Goal: Task Accomplishment & Management: Use online tool/utility

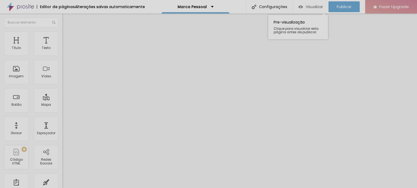
click at [306, 8] on span "Visualizar" at bounding box center [313, 7] width 17 height 4
click at [66, 21] on img "button" at bounding box center [68, 20] width 4 height 4
click at [62, 47] on span "Adicionar imagem" at bounding box center [79, 44] width 35 height 5
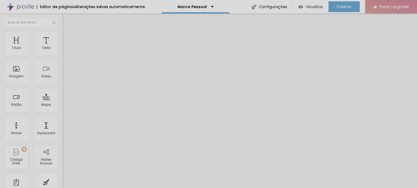
click at [62, 37] on li "Avançado" at bounding box center [93, 39] width 62 height 5
click at [62, 34] on ul "Conteúdo Estilo Avançado" at bounding box center [93, 34] width 62 height 16
click at [62, 35] on ul "Conteúdo Estilo Avançado" at bounding box center [93, 34] width 62 height 16
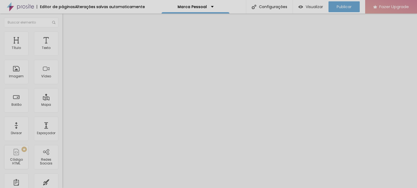
click at [62, 36] on li "Estilo" at bounding box center [93, 33] width 62 height 5
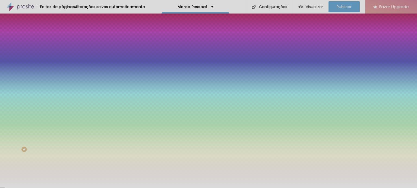
click at [62, 27] on li "Conteúdo" at bounding box center [93, 28] width 62 height 5
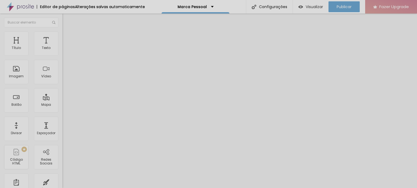
click at [62, 23] on button "Editar Coluna" at bounding box center [93, 20] width 62 height 12
click at [262, 6] on div "Configurações" at bounding box center [269, 7] width 47 height 14
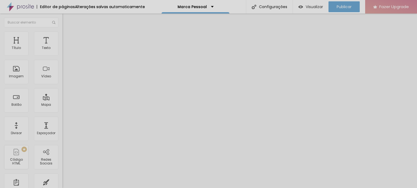
click at [24, 24] on input "text" at bounding box center [31, 23] width 54 height 10
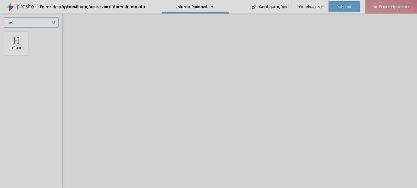
type input "h"
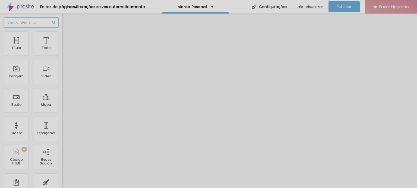
click at [34, 24] on input "text" at bounding box center [31, 23] width 54 height 10
type input "c"
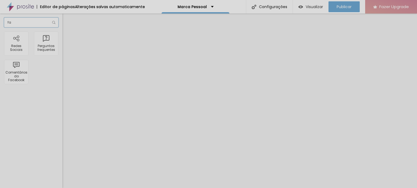
type input "f"
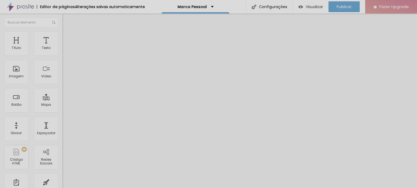
click at [14, 8] on img at bounding box center [20, 7] width 27 height 14
click at [19, 78] on div "Imagem" at bounding box center [16, 77] width 15 height 4
click at [15, 72] on div "Imagem" at bounding box center [16, 72] width 24 height 24
click at [62, 47] on span "Adicionar imagem" at bounding box center [79, 44] width 35 height 5
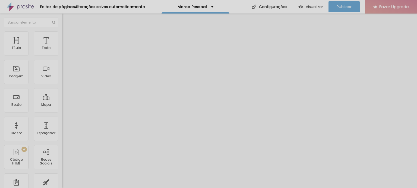
click at [62, 81] on div "Proporção" at bounding box center [93, 79] width 62 height 3
click at [62, 91] on div "Padrão 4:3" at bounding box center [93, 89] width 62 height 3
click at [62, 34] on img at bounding box center [64, 33] width 5 height 5
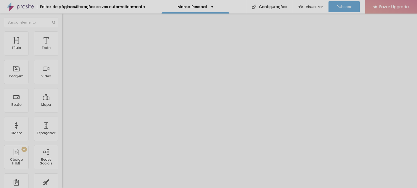
click at [62, 37] on li "Avançado" at bounding box center [93, 39] width 62 height 5
click at [62, 39] on ul "Conteúdo Estilo Avançado" at bounding box center [93, 34] width 62 height 16
click at [62, 36] on li "Estilo" at bounding box center [93, 33] width 62 height 5
type input "50"
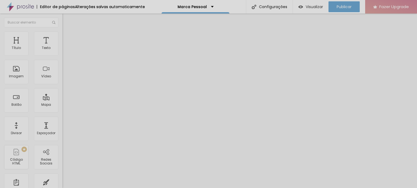
click at [62, 56] on input "range" at bounding box center [79, 53] width 35 height 4
type input "35"
type input "25"
drag, startPoint x: 28, startPoint y: 58, endPoint x: 14, endPoint y: 55, distance: 14.4
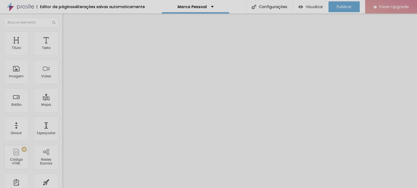
type input "25"
click at [62, 55] on input "range" at bounding box center [79, 53] width 35 height 4
click at [270, 12] on div "Configurações da página Clique para editar as configurações [PERSON_NAME] págin…" at bounding box center [262, 31] width 60 height 38
click at [272, 9] on div "Configurações" at bounding box center [269, 7] width 47 height 14
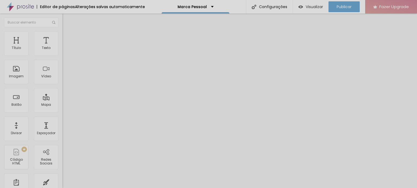
click at [67, 38] on span "Avançado" at bounding box center [76, 40] width 18 height 5
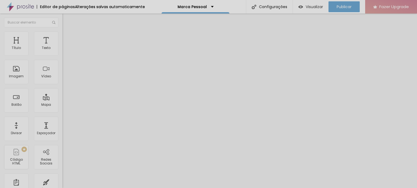
click at [67, 37] on span "Estilo" at bounding box center [71, 35] width 8 height 5
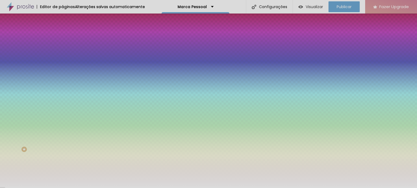
click at [62, 52] on div at bounding box center [93, 52] width 62 height 0
click at [62, 23] on button "Editar Coluna" at bounding box center [93, 20] width 62 height 12
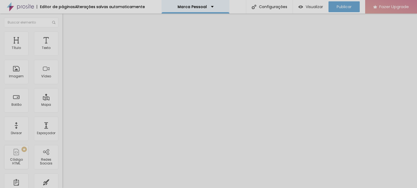
click at [196, 12] on div "Marca Pessoal" at bounding box center [195, 7] width 68 height 14
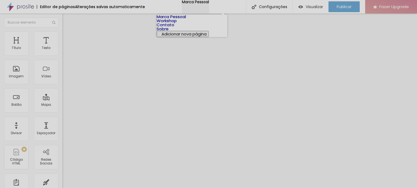
click at [196, 4] on div "Marca Pessoal" at bounding box center [195, 2] width 27 height 4
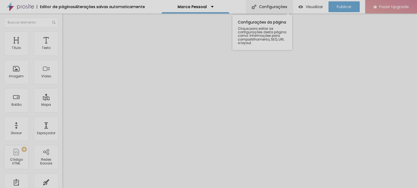
click at [281, 10] on div "Configurações" at bounding box center [269, 7] width 47 height 14
click at [67, 37] on span "Estilo" at bounding box center [71, 35] width 8 height 5
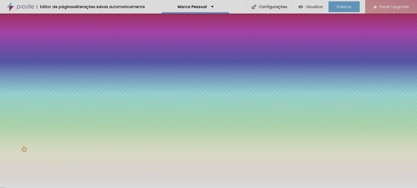
click at [62, 79] on input "#FFFFFF" at bounding box center [94, 76] width 65 height 5
click at [67, 38] on span "Avançado" at bounding box center [76, 40] width 18 height 5
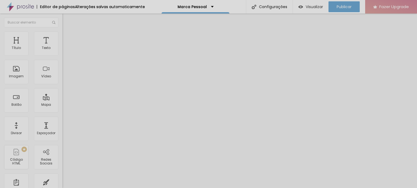
click at [62, 32] on img at bounding box center [64, 33] width 5 height 5
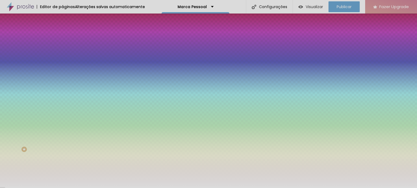
click at [62, 31] on img at bounding box center [64, 28] width 5 height 5
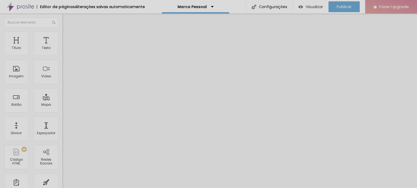
click at [62, 33] on ul "Conteúdo Estilo Avançado" at bounding box center [93, 34] width 62 height 16
click at [62, 49] on span "Encaixotado" at bounding box center [72, 47] width 21 height 5
click at [62, 58] on span "Completo" at bounding box center [70, 55] width 17 height 5
click at [62, 53] on span "Encaixotado" at bounding box center [72, 50] width 21 height 5
click at [62, 34] on img at bounding box center [64, 33] width 5 height 5
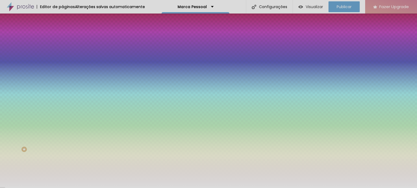
click at [62, 74] on div at bounding box center [93, 74] width 62 height 0
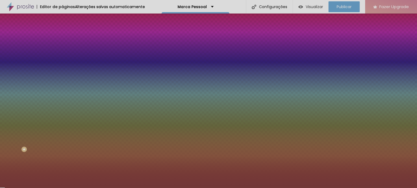
click at [35, 120] on div at bounding box center [208, 94] width 417 height 188
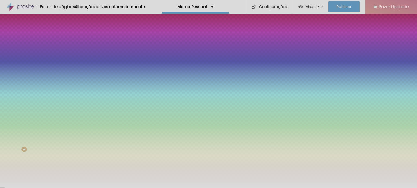
type input "#FFFFFF"
drag, startPoint x: 36, startPoint y: 113, endPoint x: 0, endPoint y: 99, distance: 39.0
click at [62, 99] on div "Imagem de fundo Adicionar imagem Efeito da Imagem Nenhum Nenhum Parallax Cor de…" at bounding box center [93, 77] width 62 height 70
click at [62, 82] on div "Efeitos de fundo" at bounding box center [93, 80] width 62 height 3
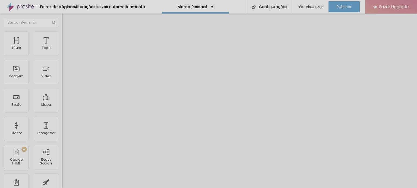
click at [67, 37] on span "Estilo" at bounding box center [71, 35] width 8 height 5
click at [67, 38] on span "Avançado" at bounding box center [76, 40] width 18 height 5
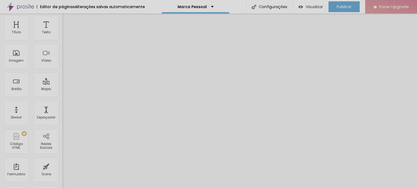
click at [67, 22] on span "Estilo" at bounding box center [71, 19] width 8 height 5
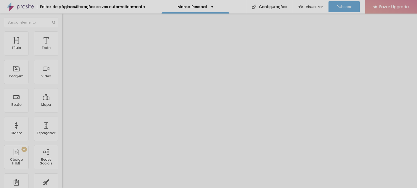
click at [62, 31] on img at bounding box center [64, 28] width 5 height 5
click at [62, 35] on li "Estilo" at bounding box center [93, 33] width 62 height 5
click at [62, 37] on img at bounding box center [64, 39] width 5 height 5
click at [67, 37] on span "Estilo" at bounding box center [71, 35] width 8 height 5
click at [67, 32] on span "Conteúdo" at bounding box center [75, 29] width 17 height 5
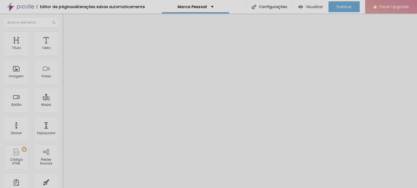
click at [62, 47] on span "Trocar imagem" at bounding box center [77, 44] width 30 height 5
click at [62, 31] on li "Estilo" at bounding box center [93, 33] width 62 height 5
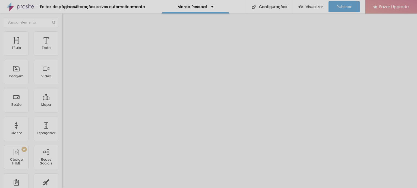
click at [62, 46] on span "Tamanho" at bounding box center [93, 43] width 62 height 3
type input "100"
type input "95"
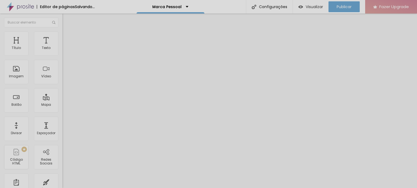
type input "90"
type input "85"
type input "80"
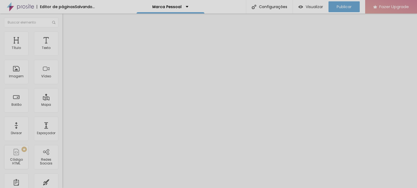
type input "80"
type input "75"
type input "70"
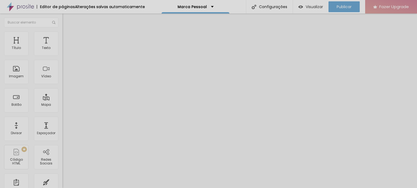
type input "65"
type input "60"
type input "45"
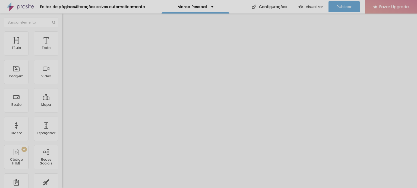
type input "45"
type input "35"
type input "30"
drag, startPoint x: 12, startPoint y: 58, endPoint x: 17, endPoint y: 56, distance: 5.6
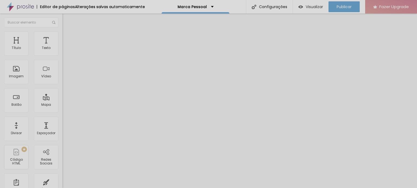
type input "30"
click at [62, 56] on input "range" at bounding box center [79, 53] width 35 height 4
click at [62, 37] on li "Avançado" at bounding box center [93, 39] width 62 height 5
click at [62, 31] on li "Conteúdo" at bounding box center [93, 28] width 62 height 5
click at [62, 47] on span "Trocar imagem" at bounding box center [77, 44] width 30 height 5
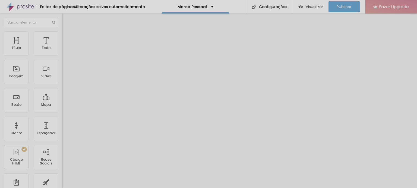
click at [62, 41] on ul "Conteúdo Estilo Avançado" at bounding box center [93, 34] width 62 height 16
click at [67, 37] on span "Estilo" at bounding box center [71, 35] width 8 height 5
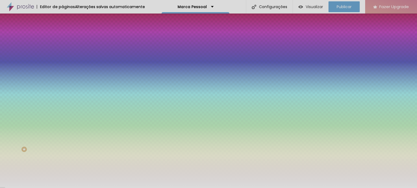
click at [62, 74] on div at bounding box center [93, 74] width 62 height 0
click at [32, 115] on div at bounding box center [208, 94] width 417 height 188
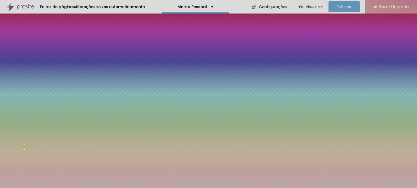
type input "#FFFFFF"
drag, startPoint x: 18, startPoint y: 110, endPoint x: 0, endPoint y: 94, distance: 24.6
click at [62, 94] on div "Imagem de fundo Adicionar imagem Efeito da Imagem Nenhum Nenhum Parallax Cor de…" at bounding box center [93, 77] width 62 height 70
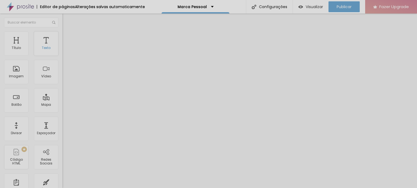
click at [46, 55] on div "Texto" at bounding box center [46, 43] width 24 height 24
click at [34, 49] on div "Texto" at bounding box center [46, 43] width 24 height 24
click at [62, 47] on span "Trocar imagem" at bounding box center [77, 44] width 30 height 5
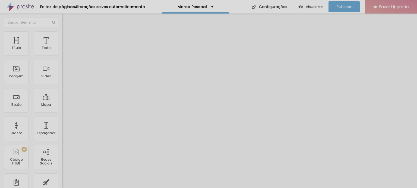
click at [62, 35] on li "Estilo" at bounding box center [93, 33] width 62 height 5
type input "40"
type input "85"
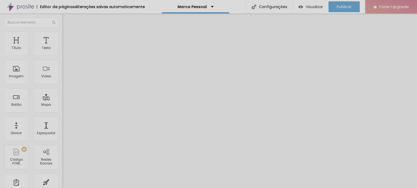
type input "85"
type input "80"
type input "75"
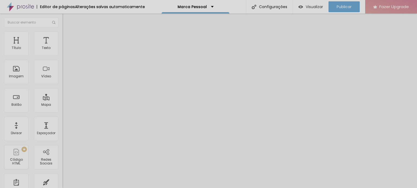
type input "70"
type input "65"
type input "45"
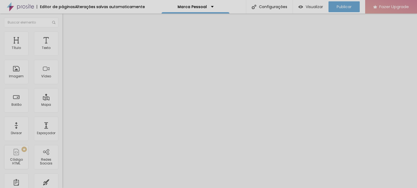
type input "45"
type input "35"
type input "40"
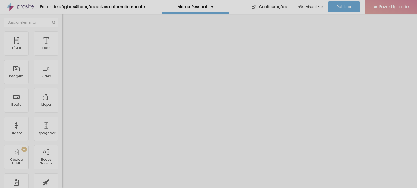
type input "35"
click at [62, 56] on input "range" at bounding box center [79, 53] width 35 height 4
click at [313, 8] on span "Visualizar" at bounding box center [313, 7] width 17 height 4
click at [66, 21] on div "Editar Texto" at bounding box center [81, 20] width 31 height 4
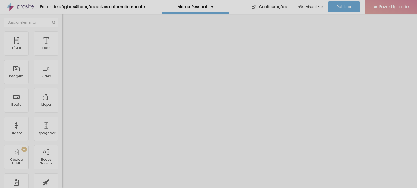
click at [66, 20] on div "Editar Texto" at bounding box center [81, 20] width 31 height 4
click at [62, 37] on li "Avançado" at bounding box center [93, 33] width 62 height 5
click at [67, 32] on span "Estilo" at bounding box center [71, 29] width 8 height 5
click at [66, 22] on div "Editar Texto" at bounding box center [81, 20] width 31 height 4
click at [67, 37] on span "Avançado" at bounding box center [76, 35] width 18 height 5
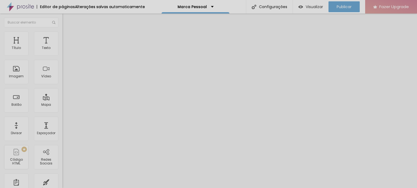
click at [66, 18] on div "Editar Texto" at bounding box center [81, 20] width 31 height 4
click at [62, 37] on ul "Conteúdo Estilo Avançado" at bounding box center [93, 34] width 62 height 16
click at [67, 37] on span "Estilo" at bounding box center [71, 35] width 8 height 5
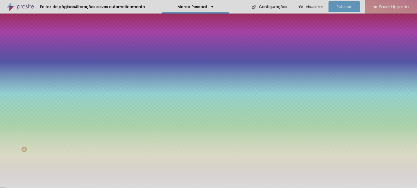
click at [62, 74] on div at bounding box center [93, 74] width 62 height 0
type input "#FFFFFF"
drag, startPoint x: 18, startPoint y: 107, endPoint x: 0, endPoint y: 95, distance: 21.8
click at [62, 95] on div "Imagem de fundo Adicionar imagem Efeito da Imagem Nenhum Nenhum Parallax Cor de…" at bounding box center [93, 77] width 62 height 70
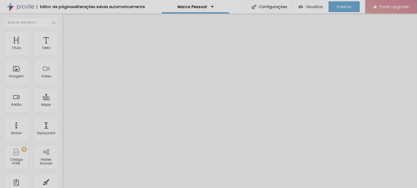
click at [66, 21] on img "button" at bounding box center [68, 20] width 4 height 4
click at [62, 37] on li "Avançado" at bounding box center [93, 33] width 62 height 5
click at [67, 32] on span "Estilo" at bounding box center [71, 29] width 8 height 5
click at [65, 50] on icon "button" at bounding box center [66, 48] width 3 height 3
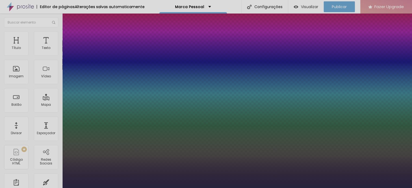
type input "1"
select select "Montserrat"
type input "1"
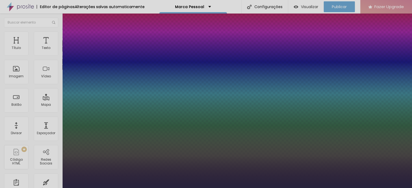
type input "0.5"
type input "1"
type input "3.1"
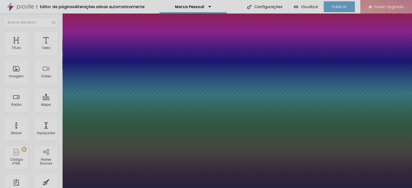
type input "1"
type input "4.3"
type input "1"
type input "3"
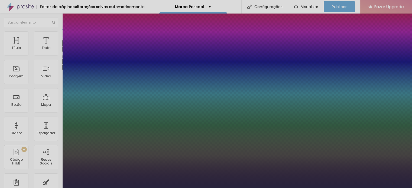
type input "3"
type input "1"
type input "2.6"
type input "1"
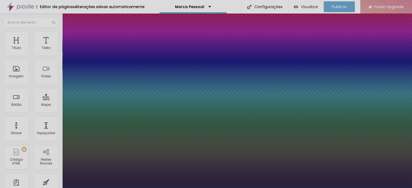
type input "4.1"
type input "1"
type input "4.2"
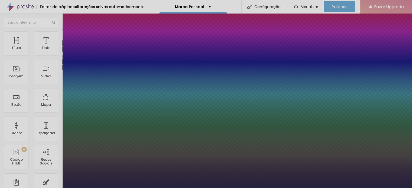
type input "1"
type input "3.9"
type input "1"
type input "3.8"
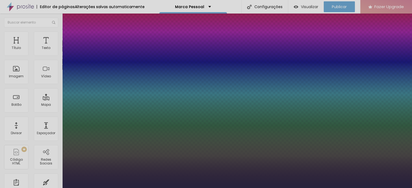
type input "3.8"
type input "1"
type input "3.6"
type input "1"
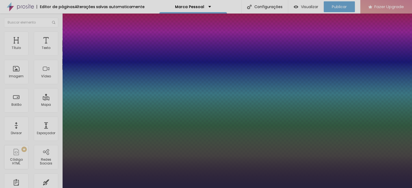
type input "3.5"
type input "1"
drag, startPoint x: 72, startPoint y: 103, endPoint x: 84, endPoint y: 104, distance: 11.9
type input "3.5"
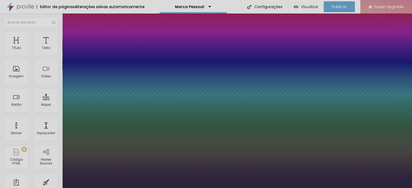
type input "1"
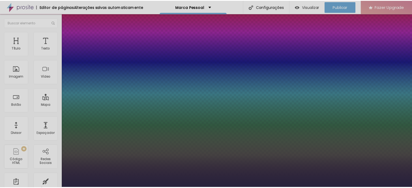
scroll to position [1, 0]
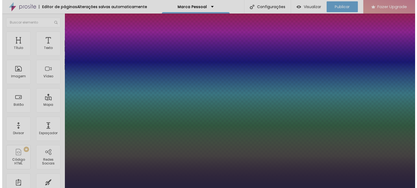
scroll to position [0, 0]
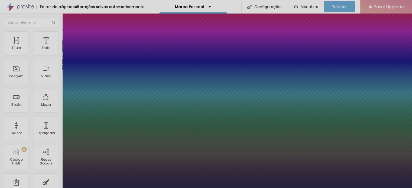
paste input "A0491"
type input "#A0491"
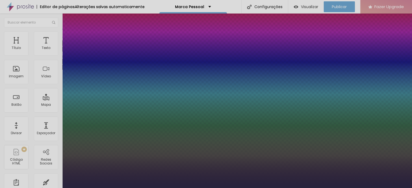
paste input "E"
type input "1"
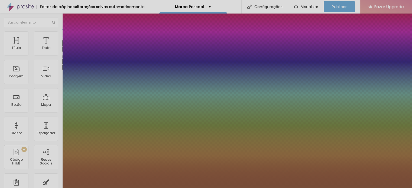
type input "#A0491E"
type input "1"
click at [154, 188] on div at bounding box center [206, 188] width 412 height 0
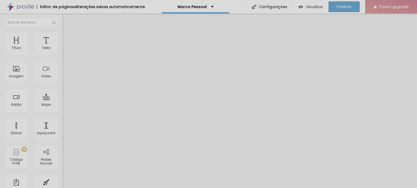
click at [62, 32] on li "Avançado" at bounding box center [93, 33] width 62 height 5
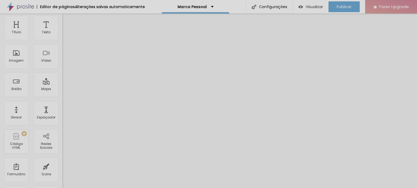
click at [67, 16] on span "Estilo" at bounding box center [71, 14] width 8 height 5
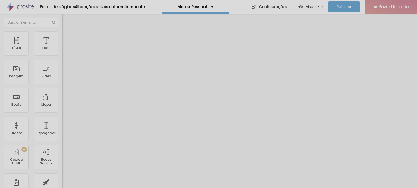
click at [62, 40] on div "Tipografia" at bounding box center [93, 38] width 62 height 3
click at [65, 50] on icon "button" at bounding box center [66, 49] width 2 height 2
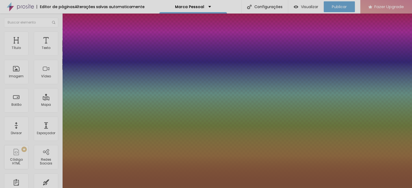
type input "1"
click at [164, 188] on div at bounding box center [206, 188] width 412 height 0
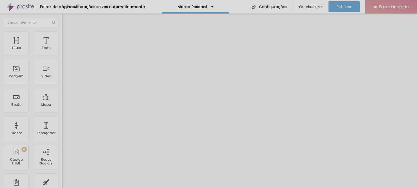
click at [67, 37] on span "Avançado" at bounding box center [76, 35] width 18 height 5
click at [62, 37] on ul "Estilo Avançado" at bounding box center [93, 31] width 62 height 11
click at [62, 31] on li "Estilo" at bounding box center [93, 28] width 62 height 5
click at [62, 40] on div "Tipografia" at bounding box center [93, 38] width 62 height 3
click at [65, 50] on icon "button" at bounding box center [66, 48] width 3 height 3
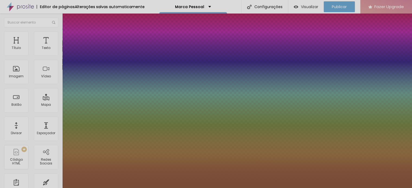
type input "1"
click at [157, 188] on div at bounding box center [206, 188] width 412 height 0
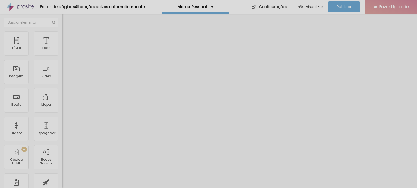
click at [67, 37] on span "Avançado" at bounding box center [76, 35] width 18 height 5
click at [67, 32] on span "Estilo" at bounding box center [71, 29] width 8 height 5
click at [62, 40] on div "Tipografia" at bounding box center [93, 38] width 62 height 3
click at [65, 50] on icon "button" at bounding box center [66, 48] width 3 height 3
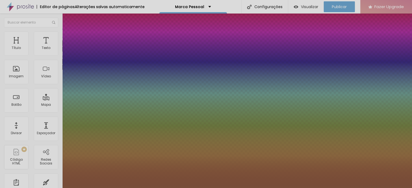
type input "1"
click at [348, 188] on div at bounding box center [206, 188] width 412 height 0
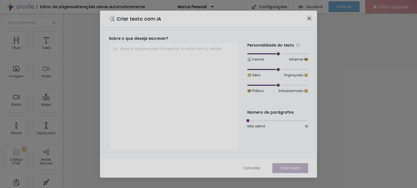
click at [308, 17] on icon "close" at bounding box center [309, 18] width 4 height 4
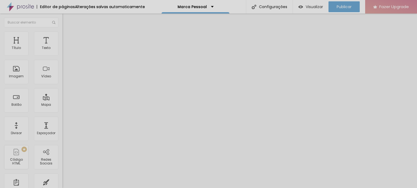
click at [62, 52] on div "Tipografia Voltar ao padrão" at bounding box center [93, 44] width 62 height 15
click at [62, 48] on div "Tipografia Voltar ao padrão Sombra DESATIVADO Voltar ao padrão" at bounding box center [93, 53] width 62 height 33
click at [62, 52] on button "button" at bounding box center [66, 49] width 8 height 6
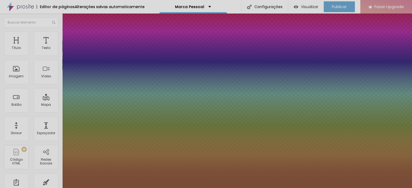
type input "1"
click at [183, 188] on div at bounding box center [206, 188] width 412 height 0
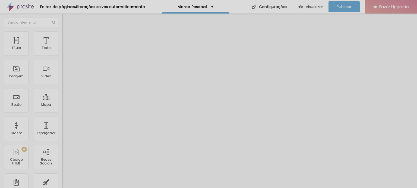
click at [62, 52] on button "button" at bounding box center [66, 49] width 8 height 6
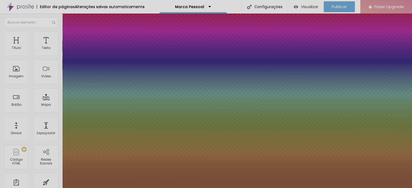
type input "1"
click at [178, 188] on div at bounding box center [206, 188] width 412 height 0
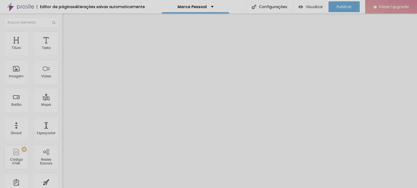
click at [67, 37] on span "Avançado" at bounding box center [76, 35] width 18 height 5
click at [67, 32] on span "Estilo" at bounding box center [71, 29] width 8 height 5
click at [65, 50] on icon "button" at bounding box center [66, 48] width 3 height 3
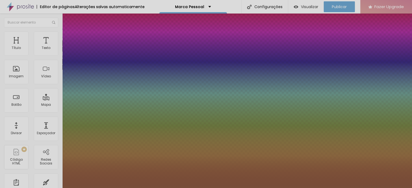
type input "1"
click at [196, 188] on div at bounding box center [206, 188] width 412 height 0
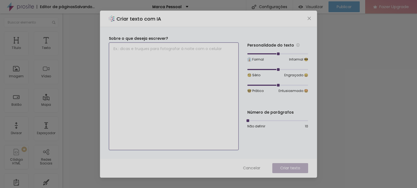
click at [196, 71] on textarea at bounding box center [174, 97] width 130 height 108
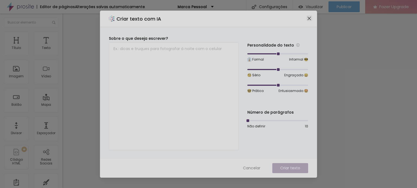
click at [308, 21] on button "Close" at bounding box center [309, 18] width 6 height 6
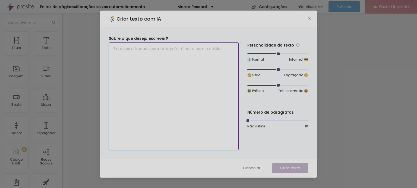
click at [202, 93] on textarea at bounding box center [174, 97] width 130 height 108
paste textarea "SUA IDENTIDADE É SUA MARCA E ESTÁ PRONTA PARA SER VISTA. um ensaio fotográfico …"
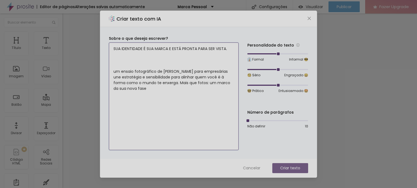
type textarea "SUA IDENTIDADE É SUA MARCA E ESTÁ PRONTA PARA SER VISTA. um ensaio fotográfico …"
click at [283, 166] on p "Criar texto" at bounding box center [290, 169] width 20 height 6
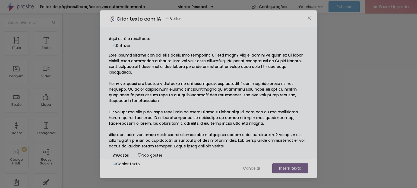
scroll to position [28, 0]
click at [293, 169] on button "Inserir texto" at bounding box center [290, 169] width 36 height 10
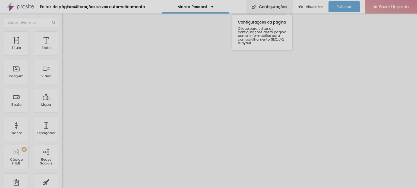
click at [272, 5] on div "Configurações" at bounding box center [269, 7] width 47 height 14
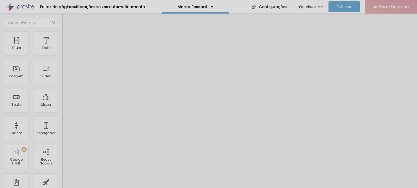
click at [384, 12] on div "Fazer Upgrade" at bounding box center [391, 7] width 36 height 14
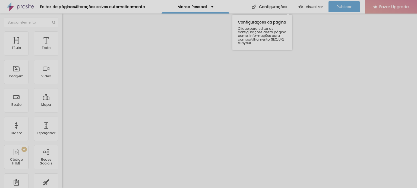
click at [266, 13] on div "Configurações da página Clique para editar as configurações [PERSON_NAME] págin…" at bounding box center [262, 31] width 60 height 38
click at [268, 9] on div "Configurações" at bounding box center [269, 7] width 47 height 14
click at [66, 20] on div "Editar Texto" at bounding box center [81, 20] width 31 height 4
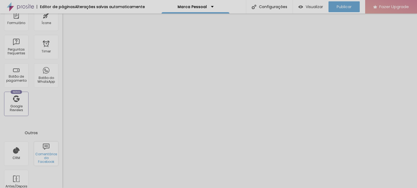
scroll to position [0, 0]
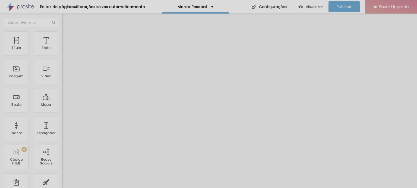
click at [54, 2] on div "Editor de páginas Alterações [PERSON_NAME] automaticamente" at bounding box center [72, 7] width 145 height 14
click at [58, 7] on div "Editor de páginas" at bounding box center [56, 7] width 38 height 4
click at [258, 5] on div "Configurações" at bounding box center [269, 7] width 47 height 14
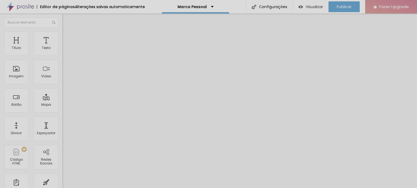
click at [67, 37] on span "Avançado" at bounding box center [76, 35] width 18 height 5
click at [62, 33] on ul "Estilo Avançado" at bounding box center [93, 31] width 62 height 11
click at [62, 37] on ul "Estilo Avançado" at bounding box center [93, 31] width 62 height 11
click at [67, 32] on span "Estilo" at bounding box center [71, 29] width 8 height 5
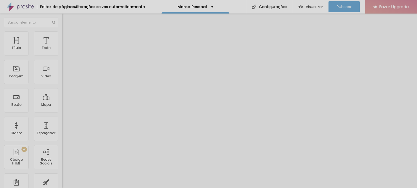
click at [62, 46] on button "Voltar ao padrão" at bounding box center [80, 43] width 37 height 6
click at [62, 52] on button "button" at bounding box center [66, 49] width 8 height 6
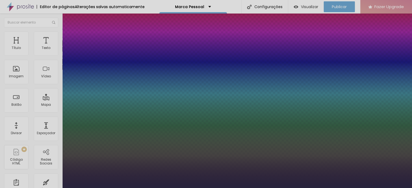
type input "1"
click at [202, 188] on div at bounding box center [206, 188] width 412 height 0
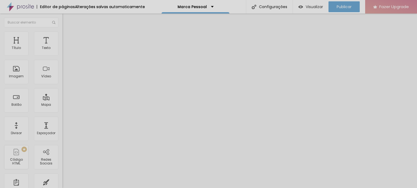
click at [65, 50] on icon "button" at bounding box center [66, 48] width 3 height 3
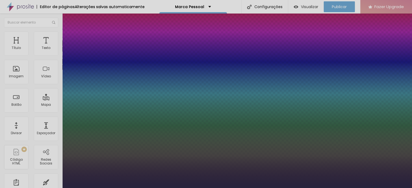
type input "1"
select select "Montserrat"
type input "1"
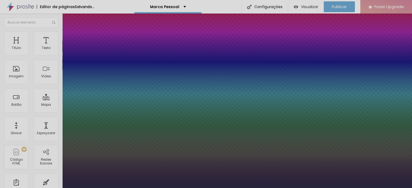
click at [155, 188] on div at bounding box center [206, 188] width 412 height 0
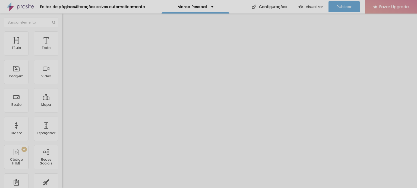
click at [66, 21] on div "Editar Coluna" at bounding box center [83, 20] width 34 height 4
click at [22, 75] on div "Imagem" at bounding box center [16, 77] width 15 height 4
click at [23, 73] on div "Imagem" at bounding box center [16, 72] width 24 height 24
click at [45, 69] on div "Vídeo" at bounding box center [46, 72] width 24 height 24
click at [67, 36] on span "Estilo" at bounding box center [71, 35] width 8 height 5
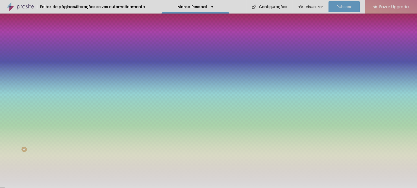
click at [66, 20] on img "button" at bounding box center [68, 20] width 4 height 4
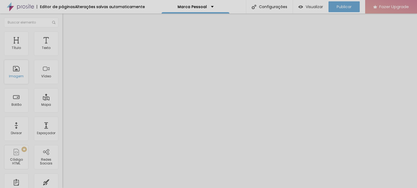
click at [20, 76] on div "Imagem" at bounding box center [16, 77] width 15 height 4
click at [21, 73] on div "Imagem" at bounding box center [16, 72] width 24 height 24
click at [67, 38] on span "Avançado" at bounding box center [76, 40] width 18 height 5
click at [62, 36] on li "Estilo" at bounding box center [93, 33] width 62 height 5
click at [67, 32] on span "Conteúdo" at bounding box center [75, 29] width 17 height 5
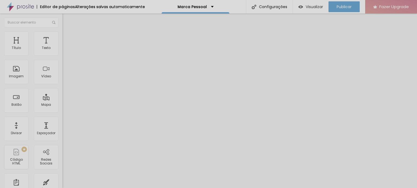
click at [62, 51] on input "text" at bounding box center [94, 48] width 65 height 5
paste input "[URL][DOMAIN_NAME]"
type input "[URL][DOMAIN_NAME]"
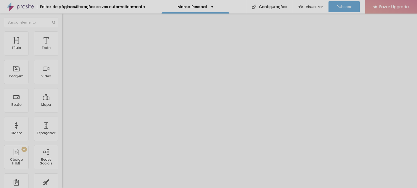
click at [62, 27] on ul "Conteúdo Estilo Avançado" at bounding box center [93, 34] width 62 height 16
click at [62, 34] on img at bounding box center [64, 33] width 5 height 5
click at [62, 34] on ul "Conteúdo Estilo Avançado" at bounding box center [93, 34] width 62 height 16
click at [62, 37] on img at bounding box center [64, 39] width 5 height 5
click at [67, 32] on span "Conteúdo" at bounding box center [75, 29] width 17 height 5
